Goal: Task Accomplishment & Management: Manage account settings

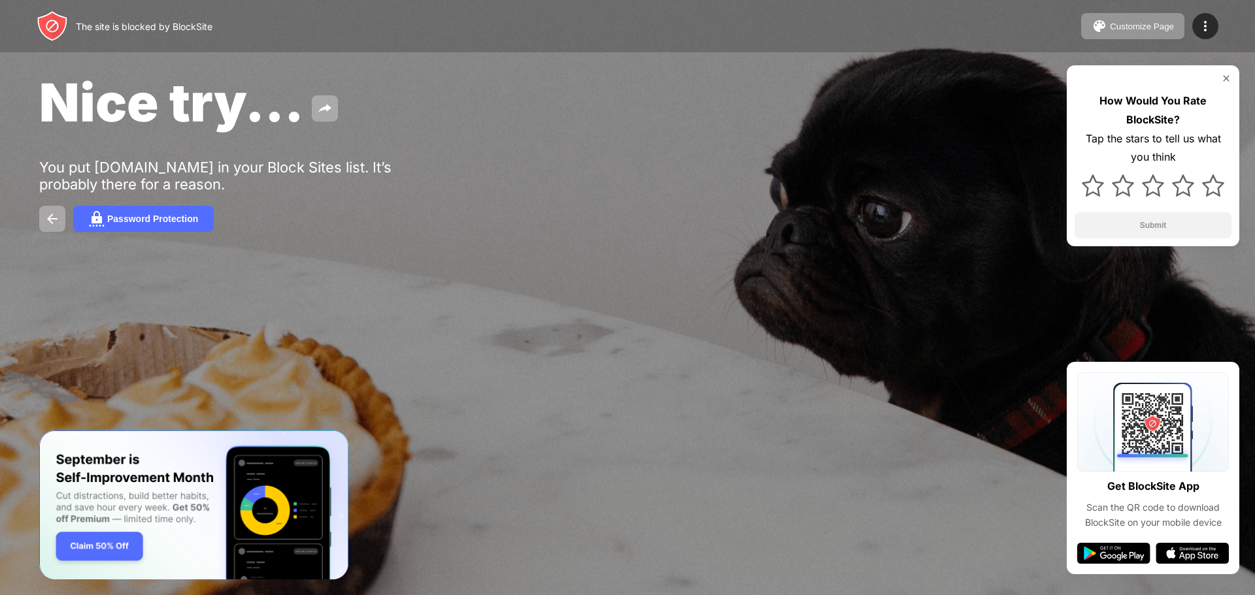
click at [1225, 80] on img at bounding box center [1226, 78] width 10 height 10
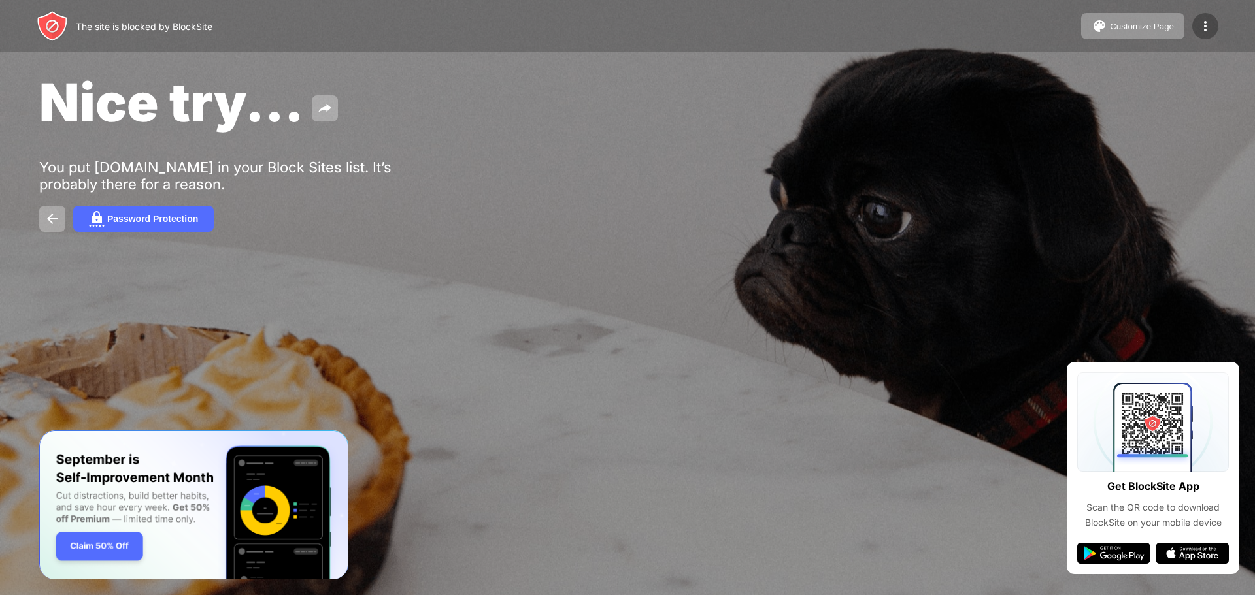
click at [1203, 31] on img at bounding box center [1205, 26] width 16 height 16
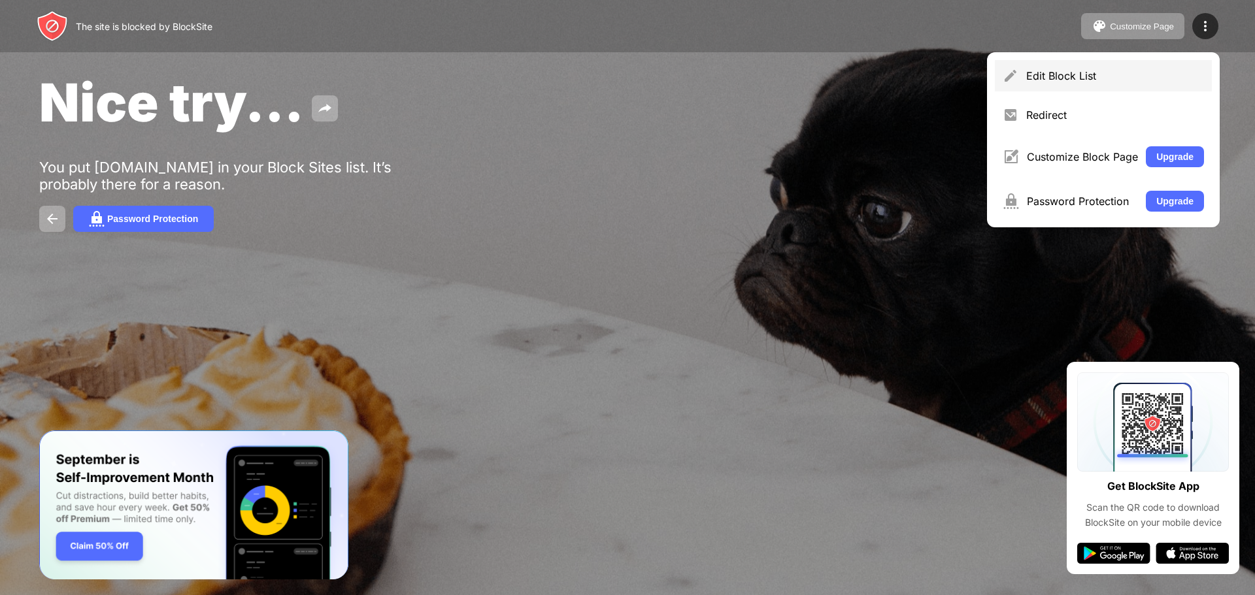
click at [1172, 78] on div "Edit Block List" at bounding box center [1115, 75] width 178 height 13
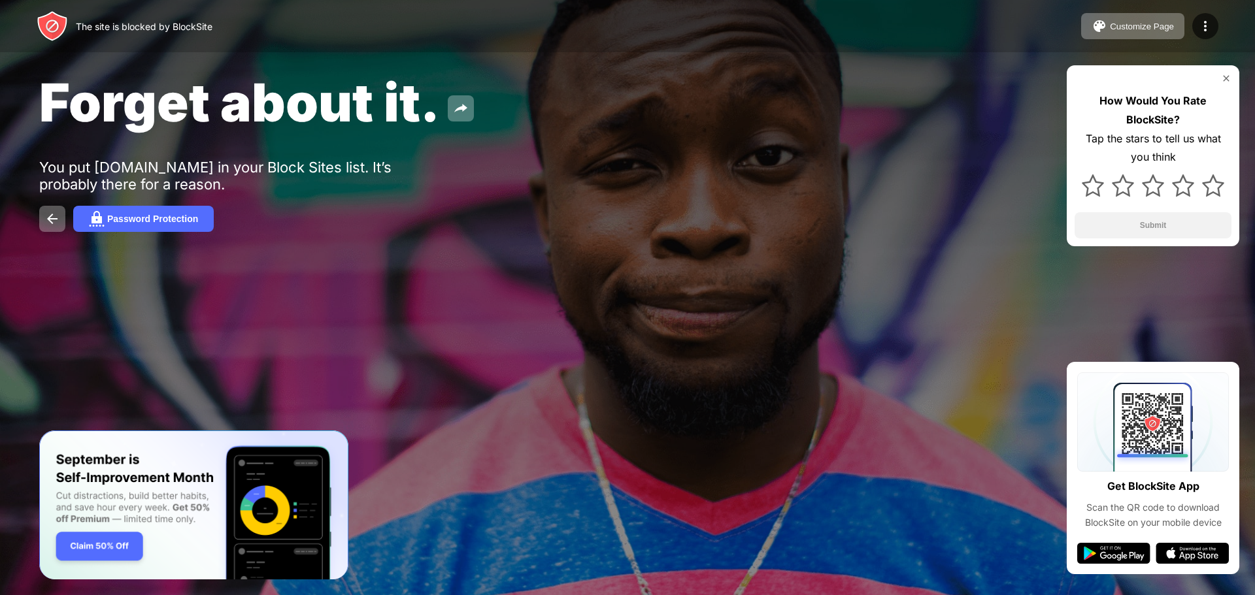
click at [1223, 78] on img at bounding box center [1226, 78] width 10 height 10
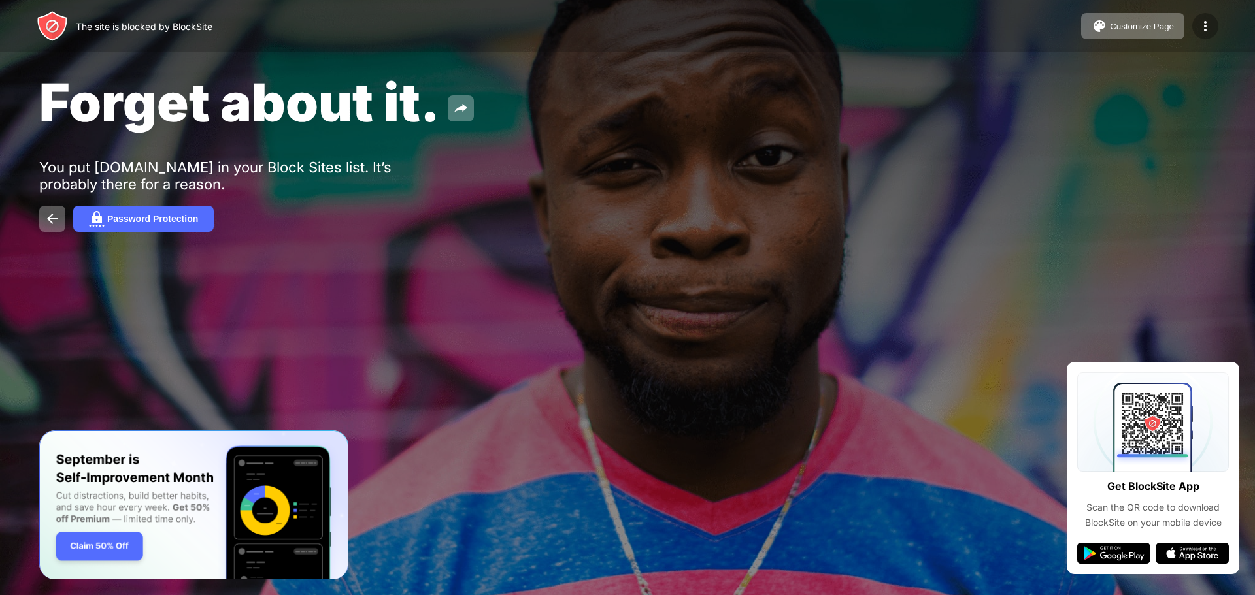
click at [1202, 24] on img at bounding box center [1205, 26] width 16 height 16
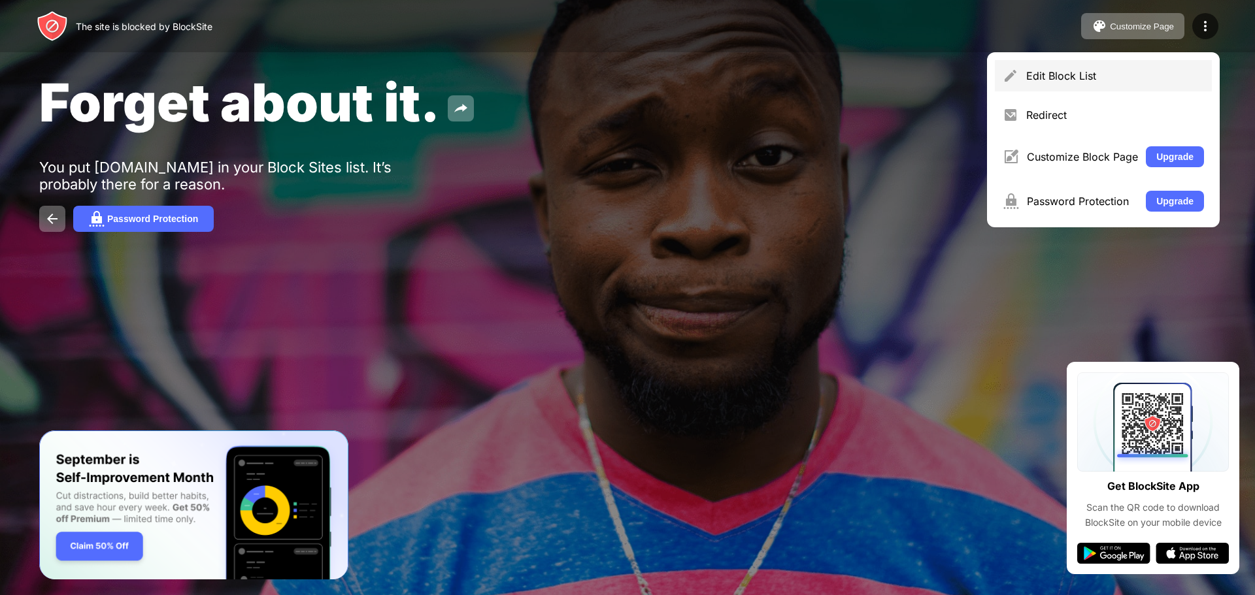
click at [1094, 84] on div "Edit Block List" at bounding box center [1103, 75] width 217 height 31
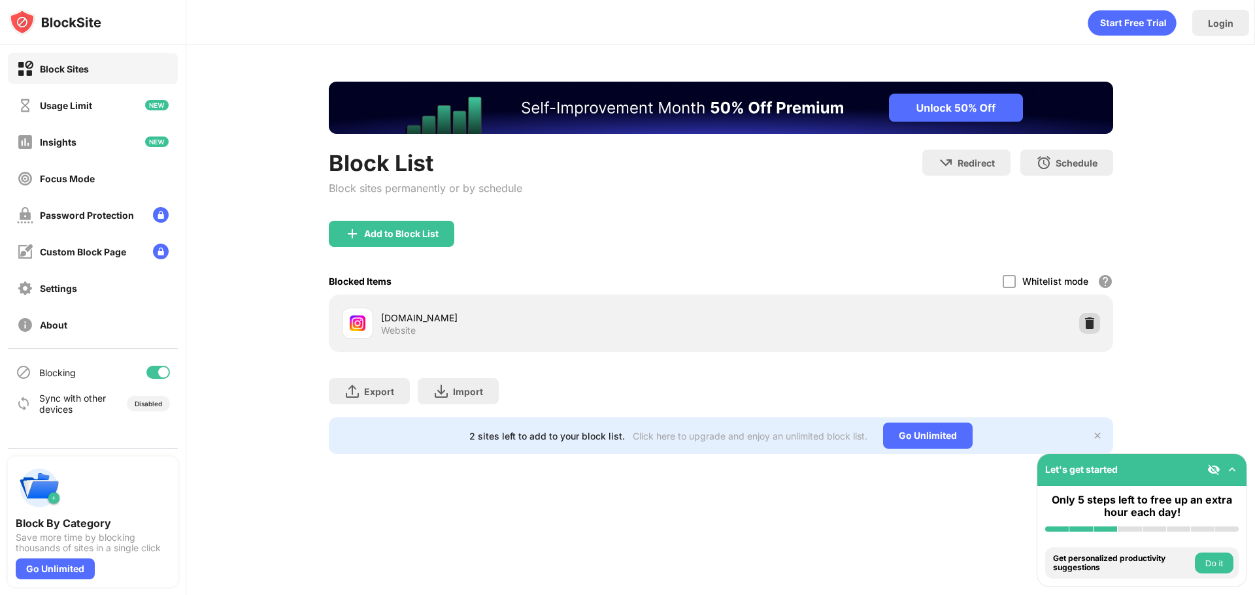
click at [1093, 325] on img at bounding box center [1089, 323] width 13 height 13
